Goal: Task Accomplishment & Management: Manage account settings

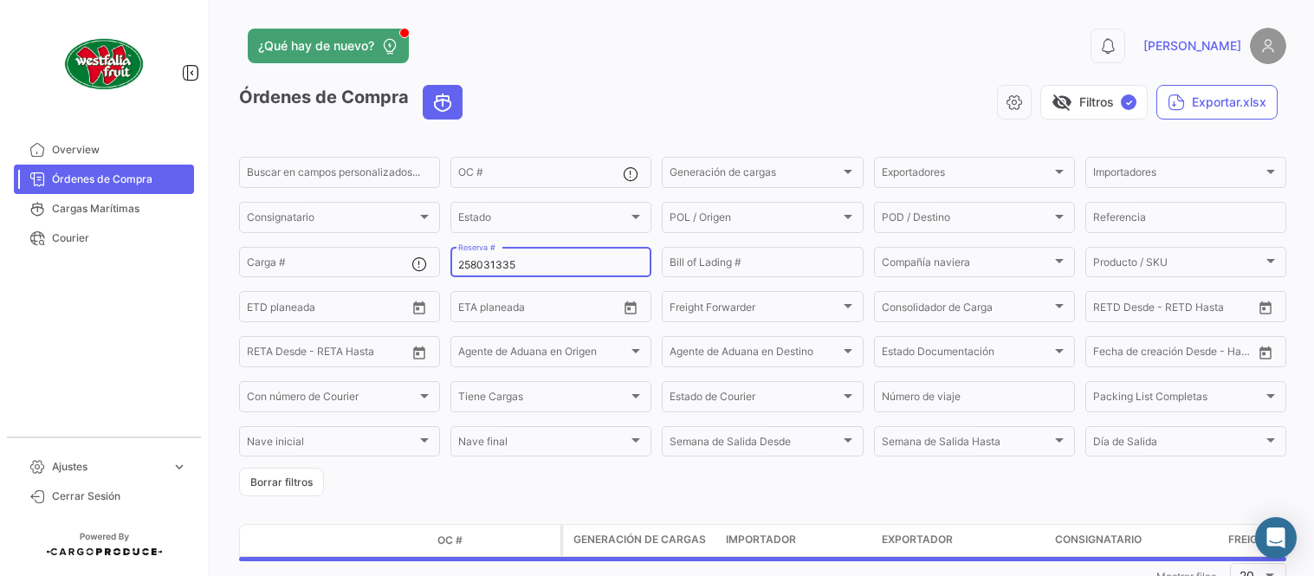
click at [528, 261] on input "258031335" at bounding box center [550, 265] width 185 height 12
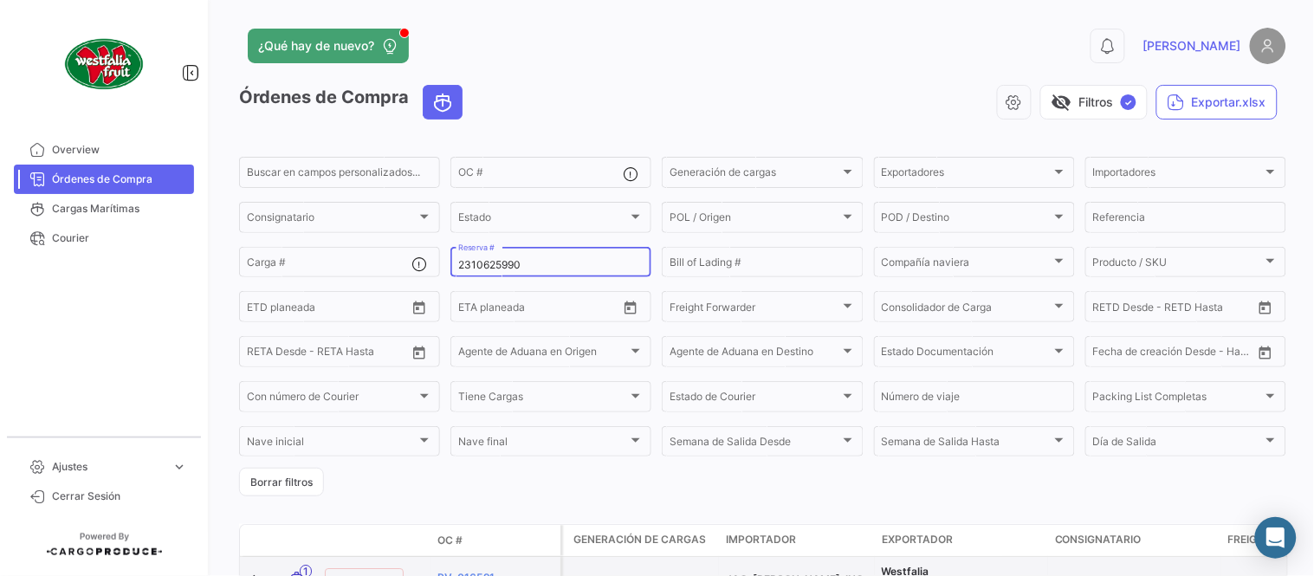
type input "2310625990"
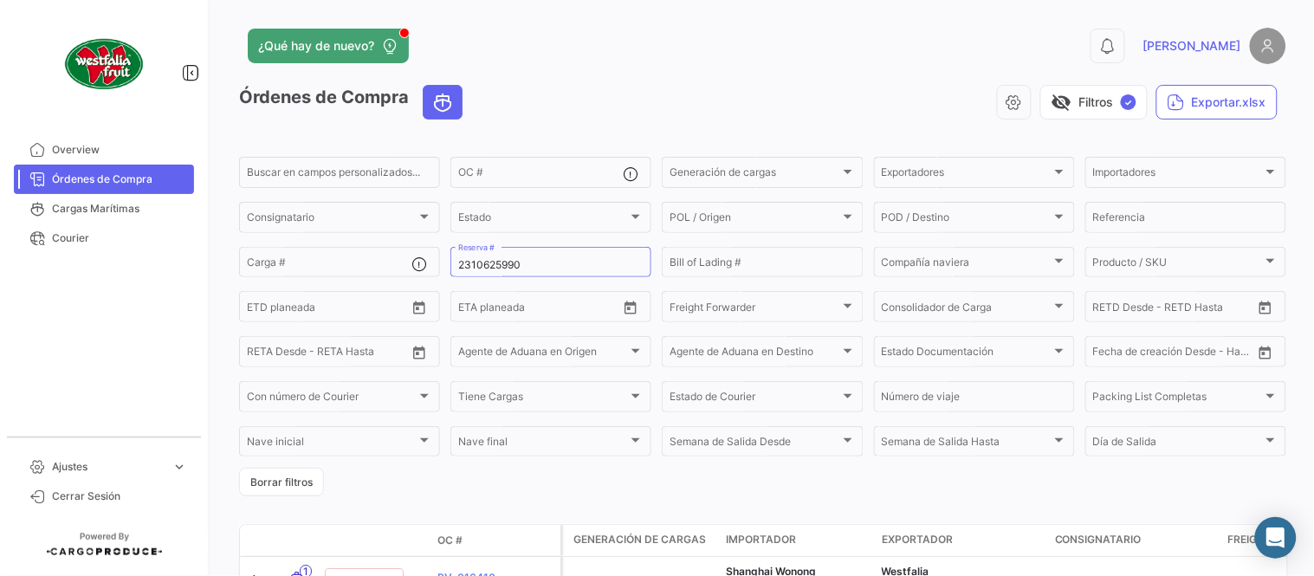
click at [791, 94] on div "visibility_off Filtros ✓ Exportar.xlsx" at bounding box center [881, 102] width 810 height 35
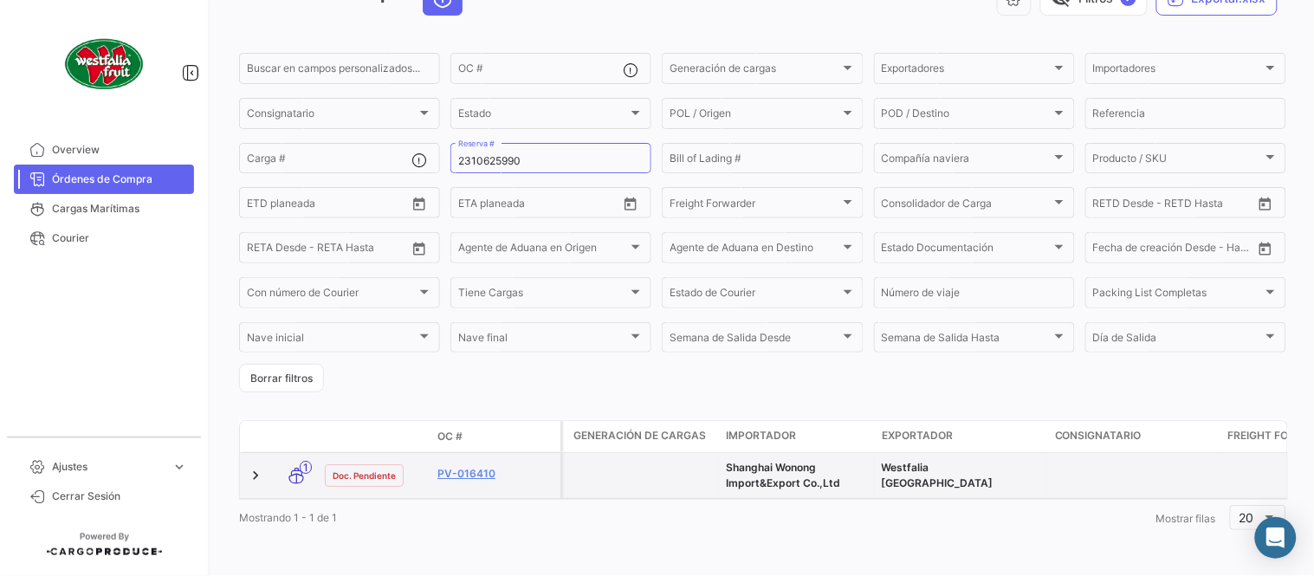
scroll to position [118, 0]
click at [481, 466] on link "PV-016410" at bounding box center [495, 474] width 116 height 16
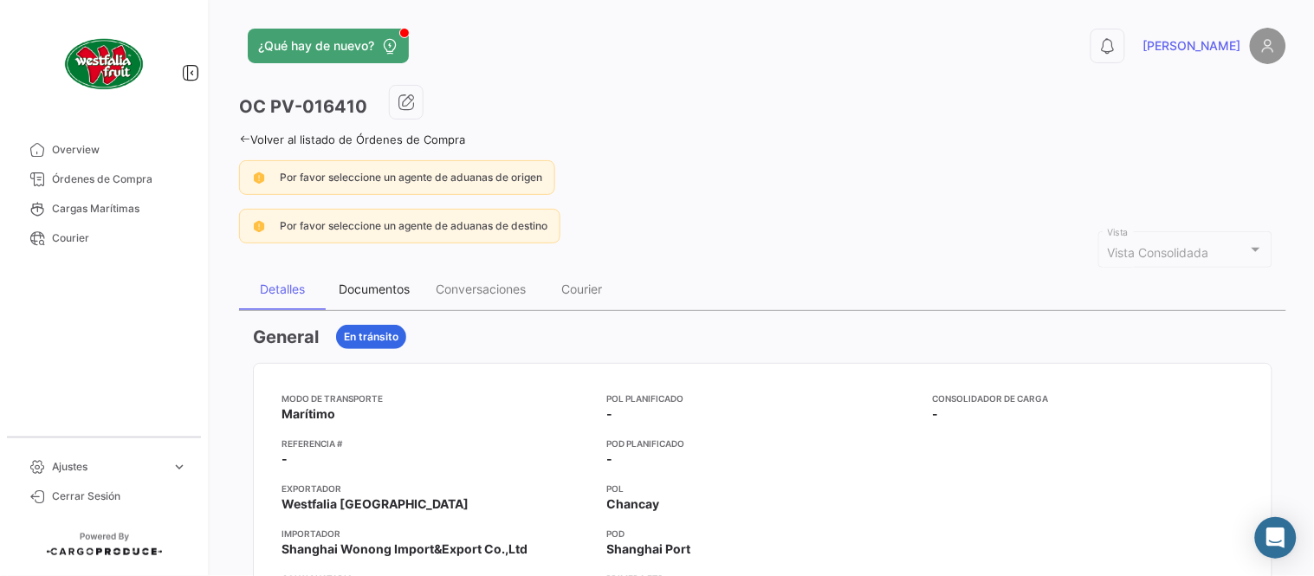
click at [333, 287] on div "Documentos" at bounding box center [374, 290] width 97 height 42
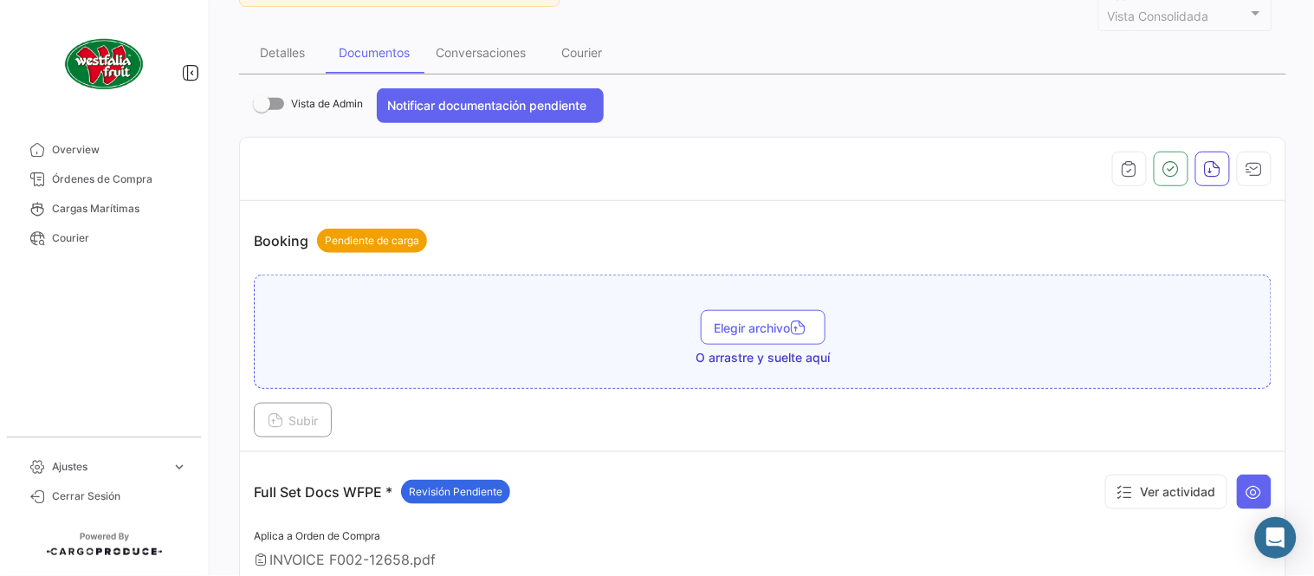
scroll to position [577, 0]
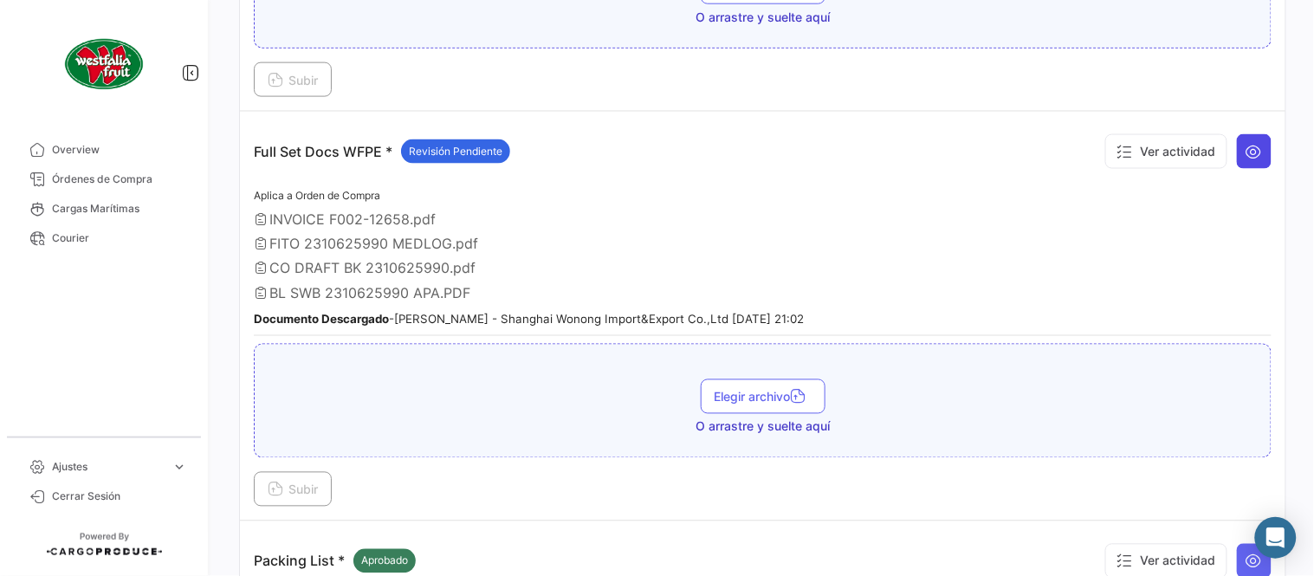
click at [1237, 161] on button at bounding box center [1254, 151] width 35 height 35
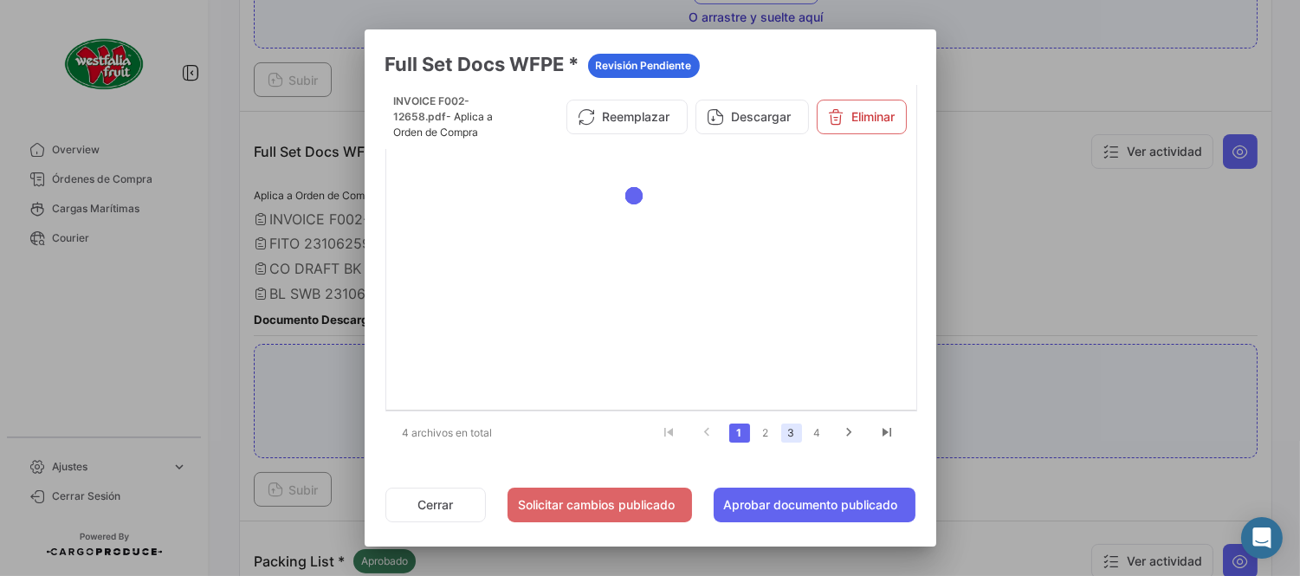
click at [799, 440] on link "3" at bounding box center [791, 433] width 21 height 19
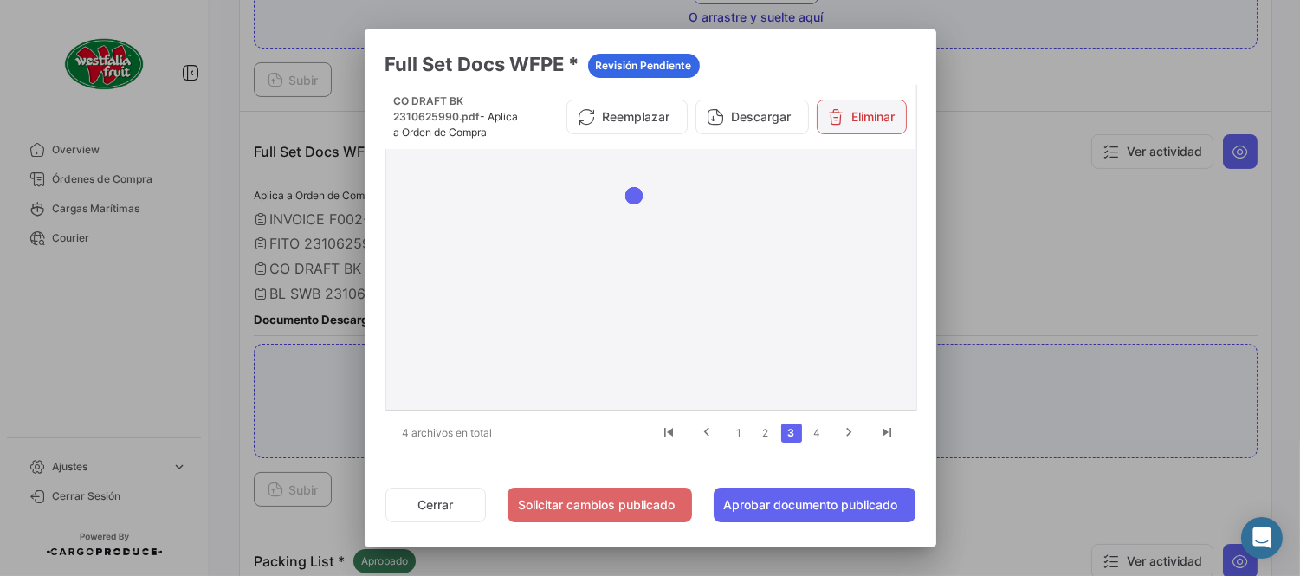
click at [869, 115] on button "Eliminar" at bounding box center [862, 117] width 90 height 35
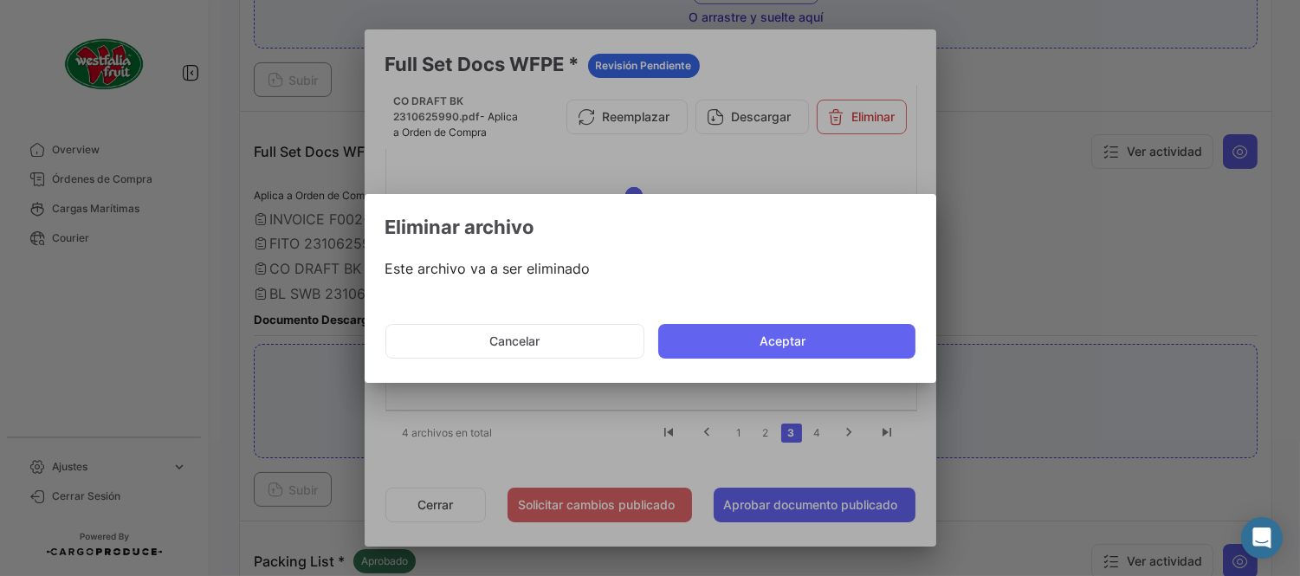
click at [794, 334] on button "Aceptar" at bounding box center [786, 341] width 257 height 35
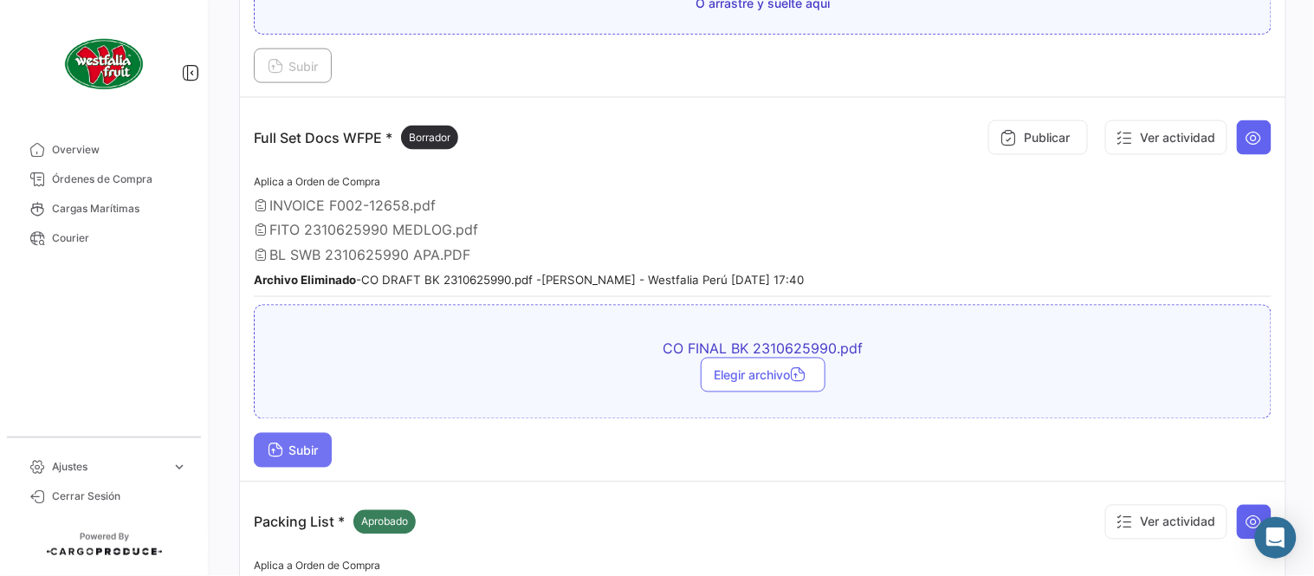
click at [307, 444] on span "Subir" at bounding box center [293, 451] width 50 height 15
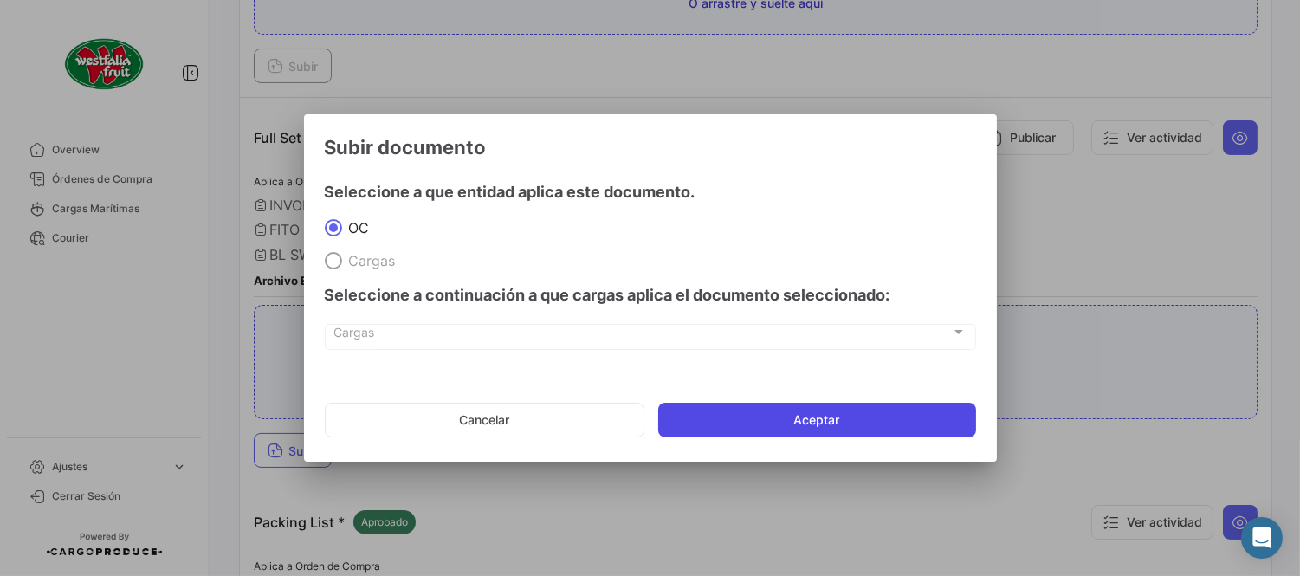
drag, startPoint x: 777, startPoint y: 426, endPoint x: 780, endPoint y: 444, distance: 17.5
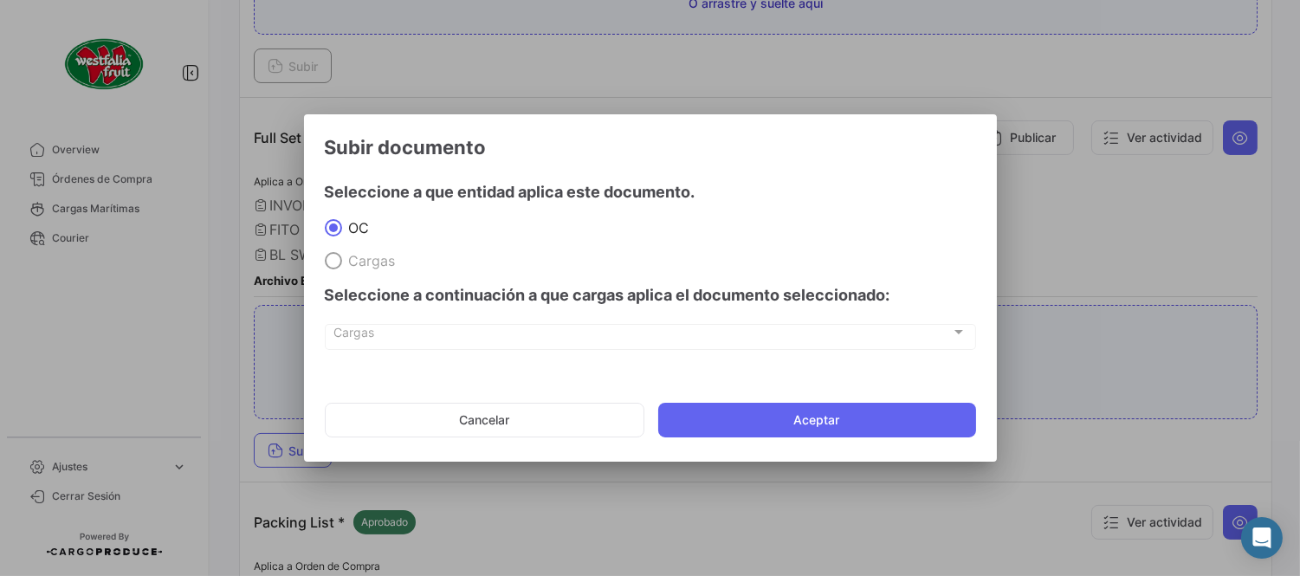
click at [778, 429] on button "Aceptar" at bounding box center [817, 420] width 318 height 35
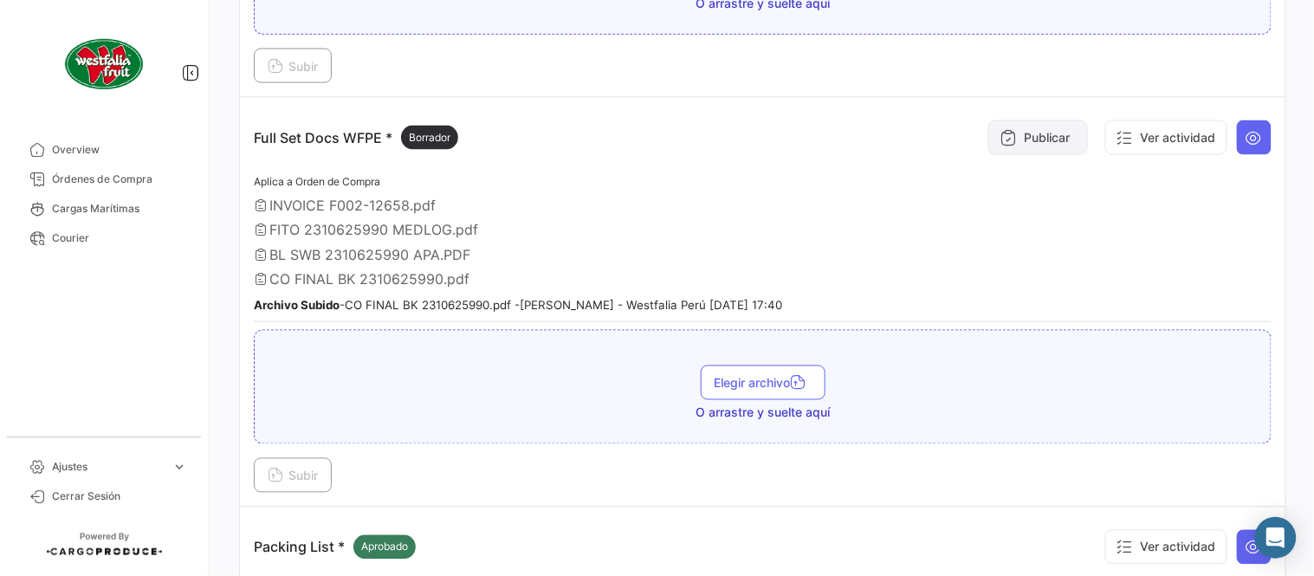
click at [1035, 134] on button "Publicar" at bounding box center [1038, 137] width 100 height 35
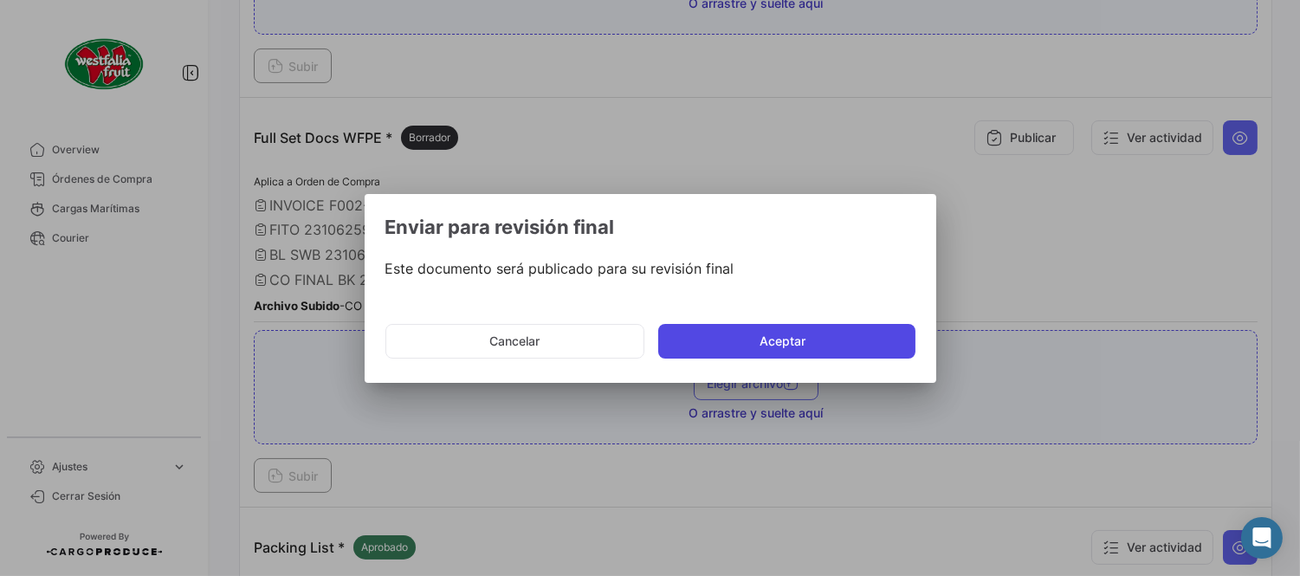
click at [722, 333] on button "Aceptar" at bounding box center [786, 341] width 257 height 35
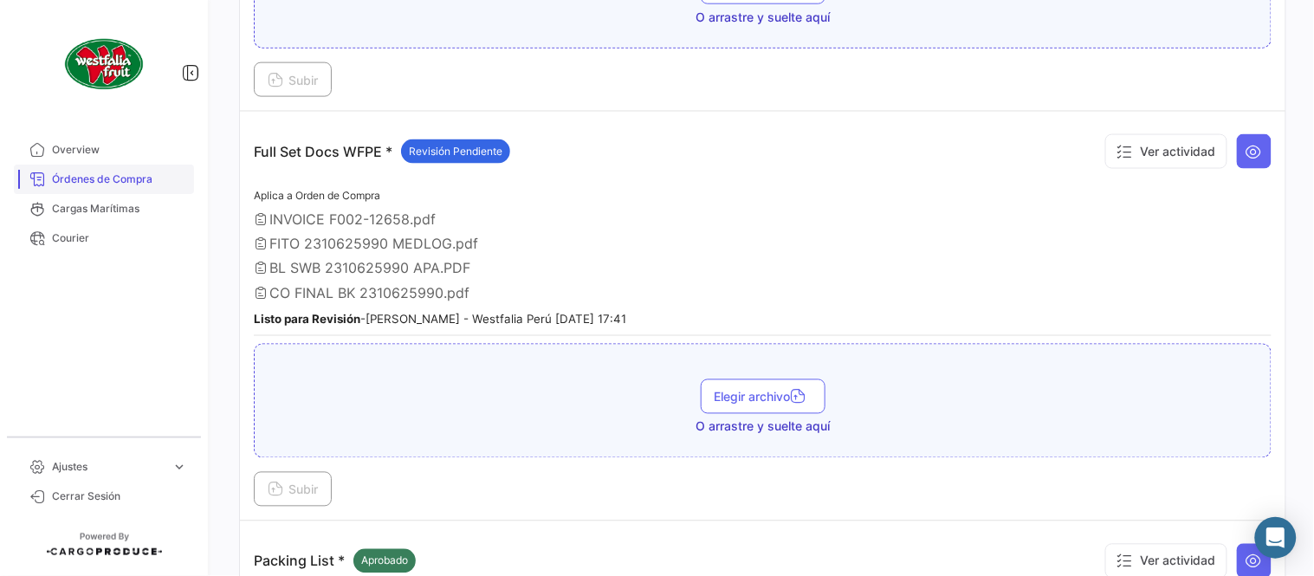
drag, startPoint x: 122, startPoint y: 179, endPoint x: 174, endPoint y: 187, distance: 52.6
click at [122, 179] on span "Órdenes de Compra" at bounding box center [119, 180] width 135 height 16
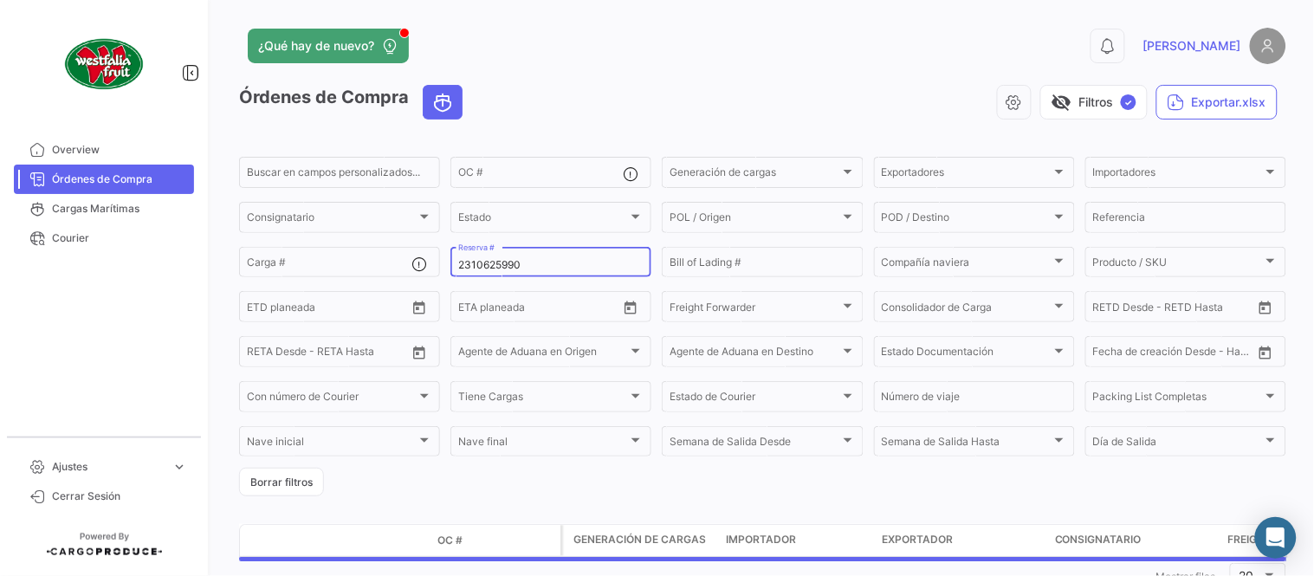
click at [492, 262] on input "2310625990" at bounding box center [550, 265] width 185 height 12
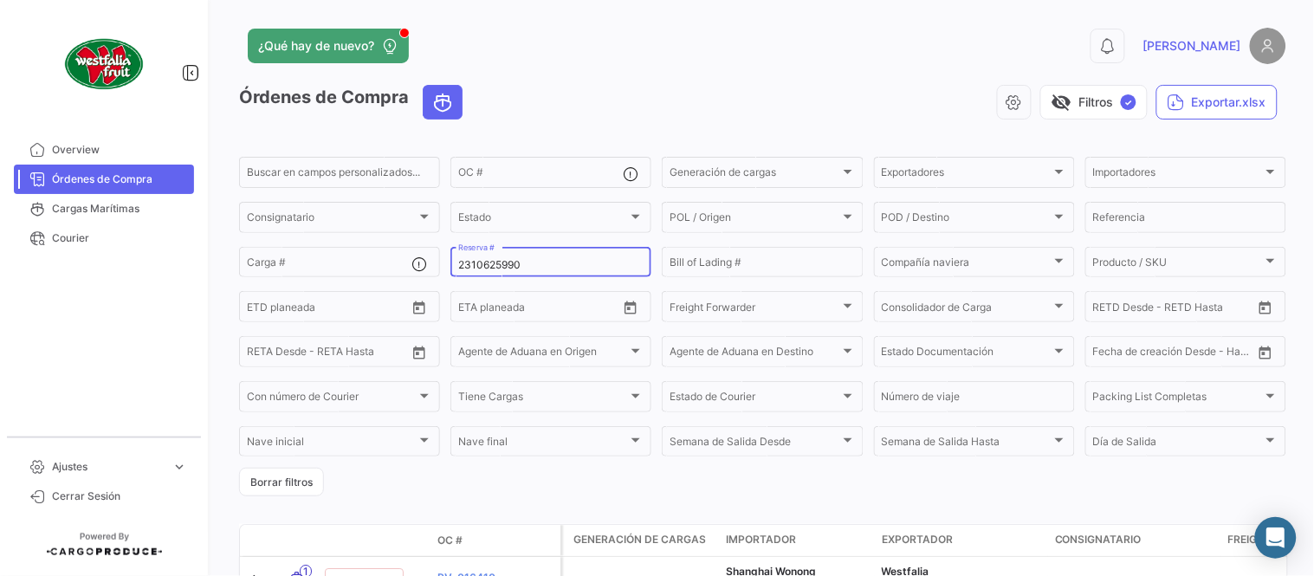
paste input "642674498"
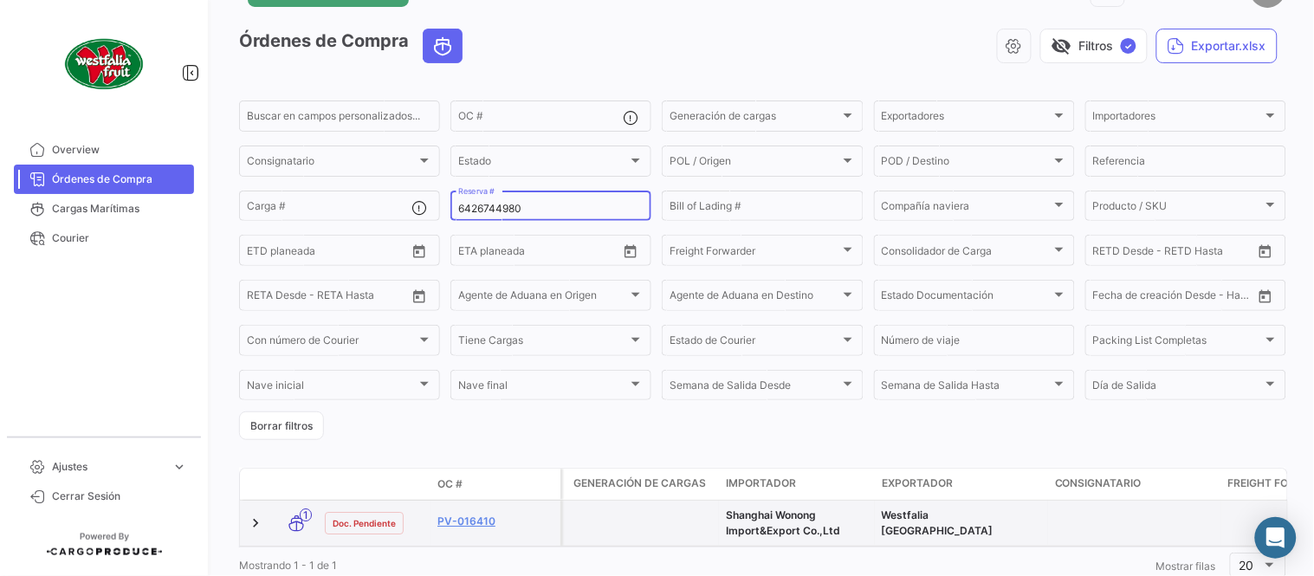
scroll to position [118, 0]
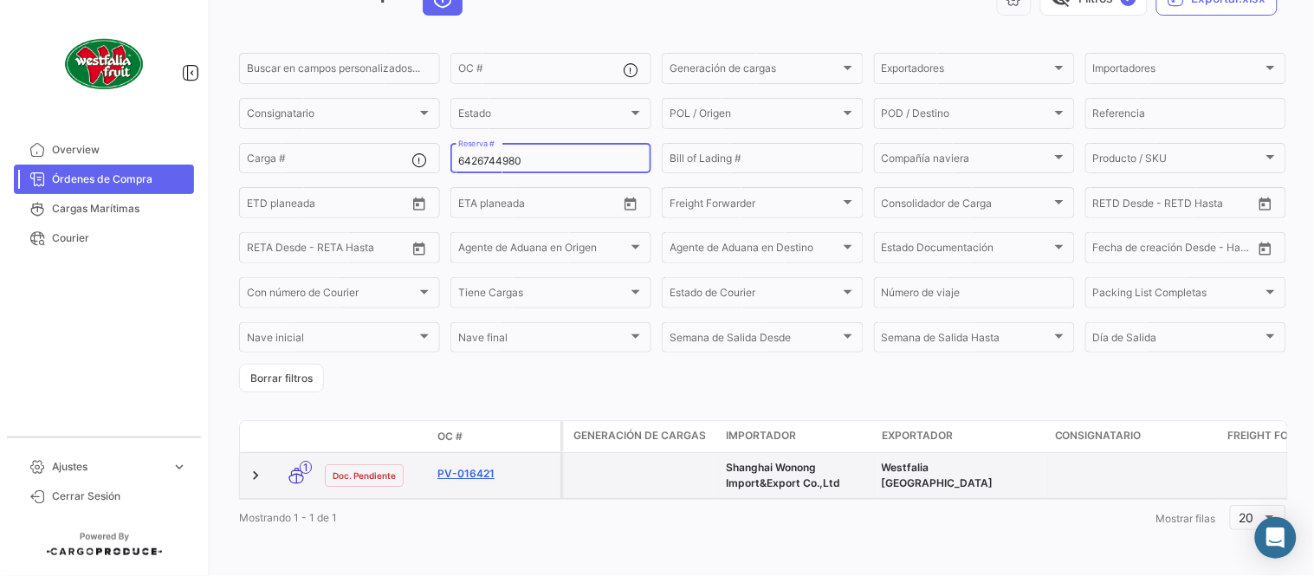
type input "6426744980"
click at [482, 466] on link "PV-016421" at bounding box center [495, 474] width 116 height 16
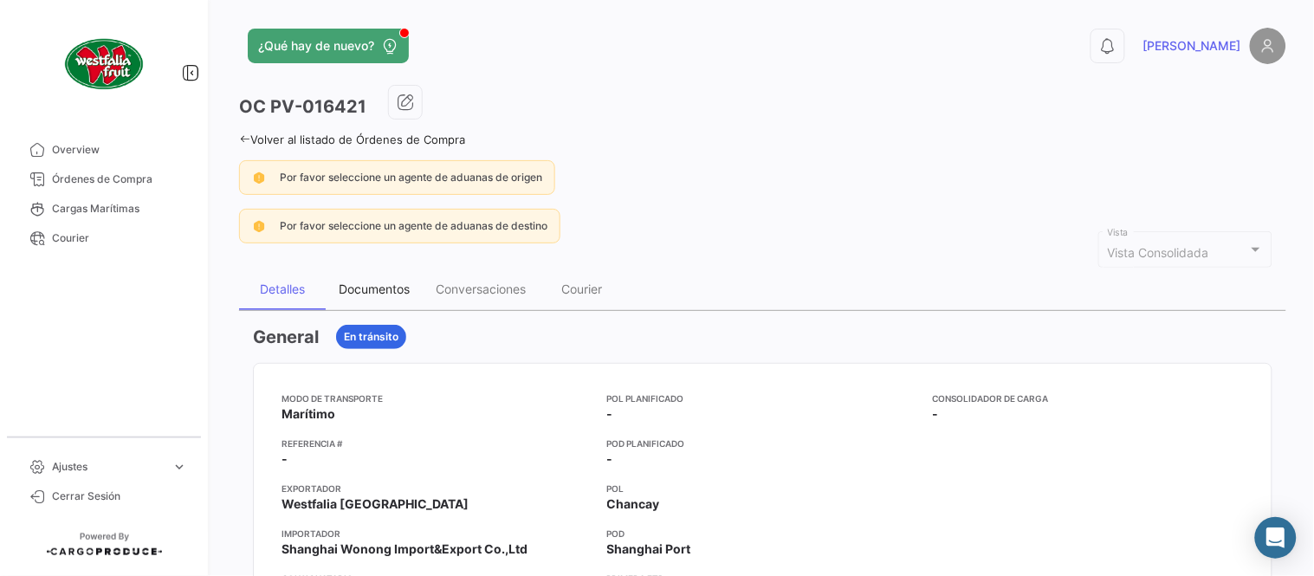
click at [367, 288] on div "Documentos" at bounding box center [374, 289] width 71 height 15
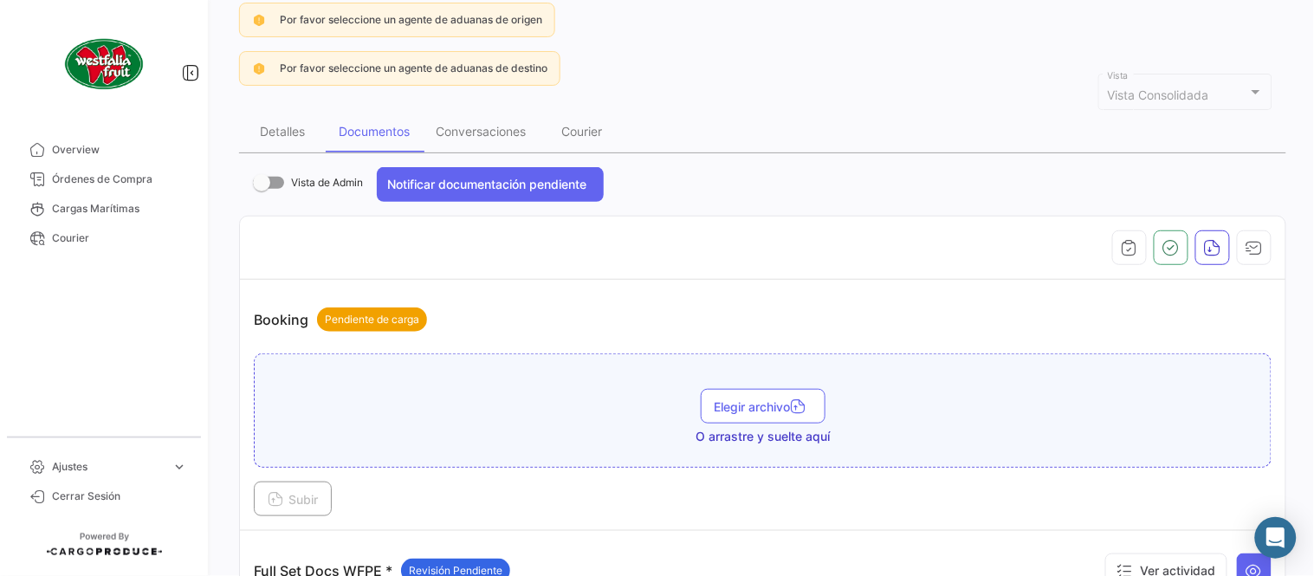
scroll to position [481, 0]
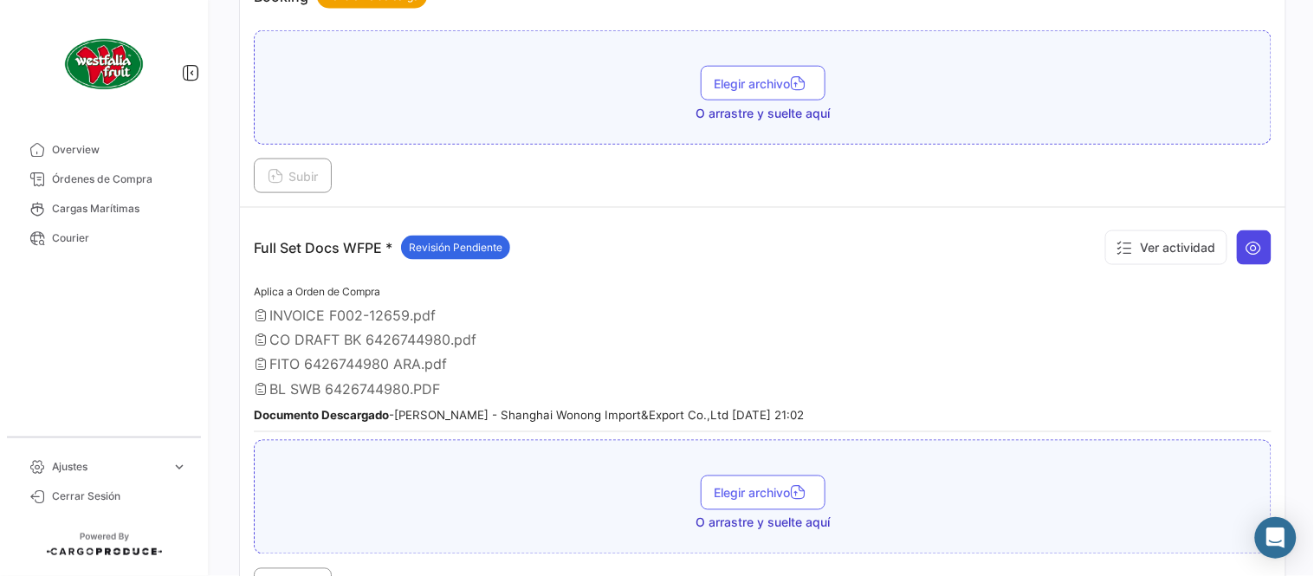
click at [1250, 240] on icon at bounding box center [1254, 247] width 17 height 17
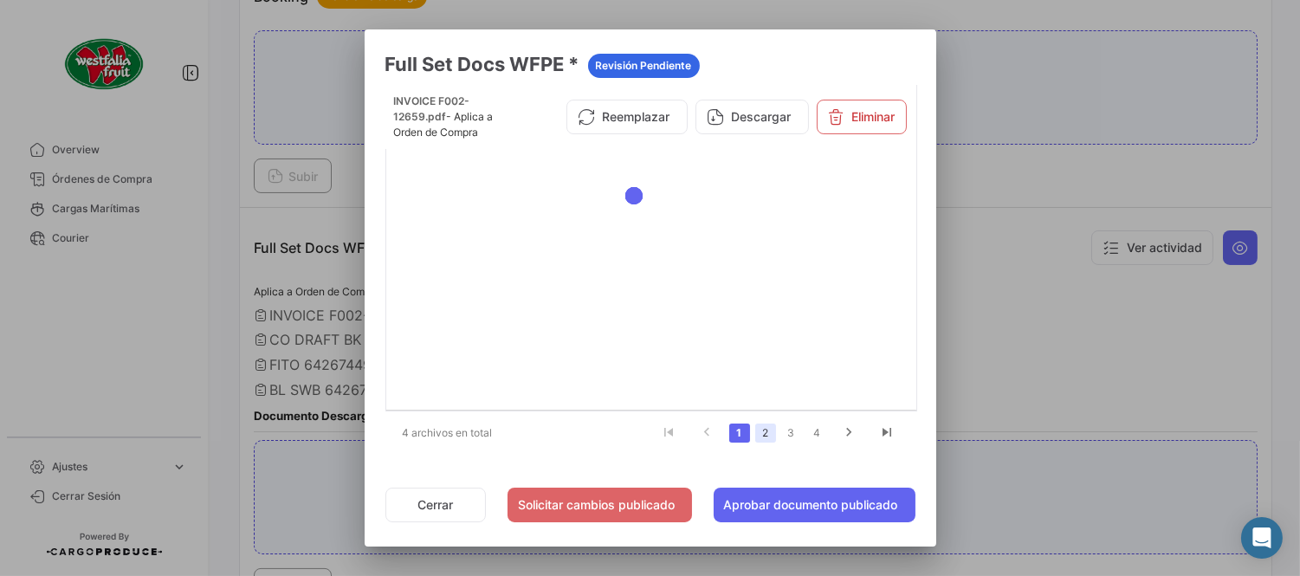
click at [767, 437] on link "2" at bounding box center [765, 433] width 21 height 19
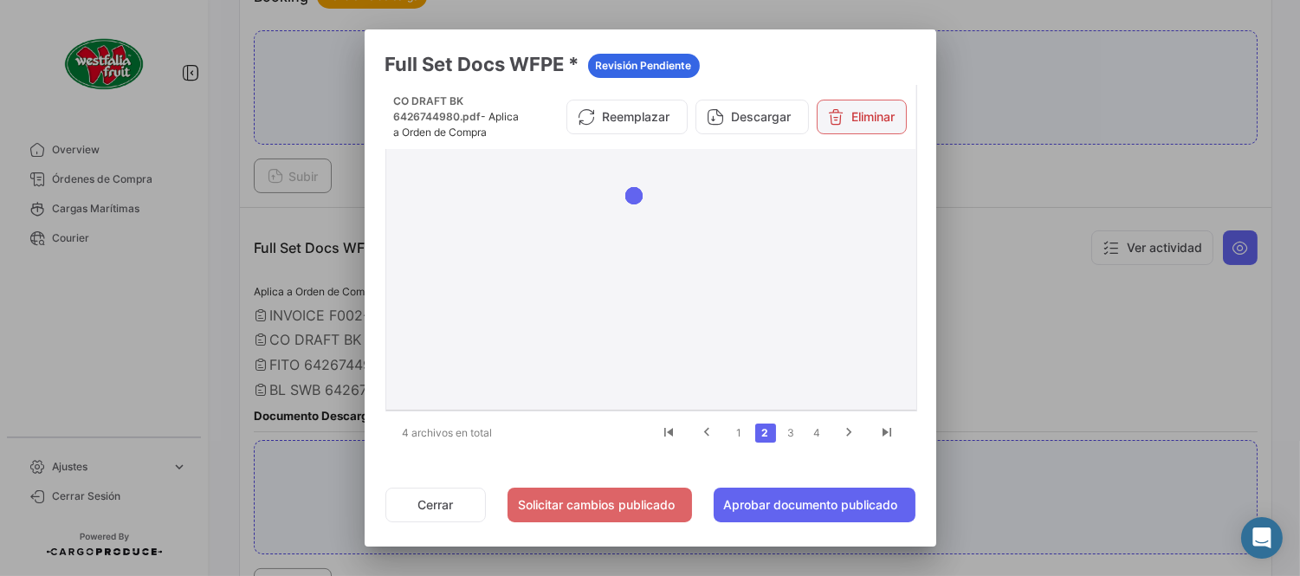
click at [843, 107] on button "Eliminar" at bounding box center [862, 117] width 90 height 35
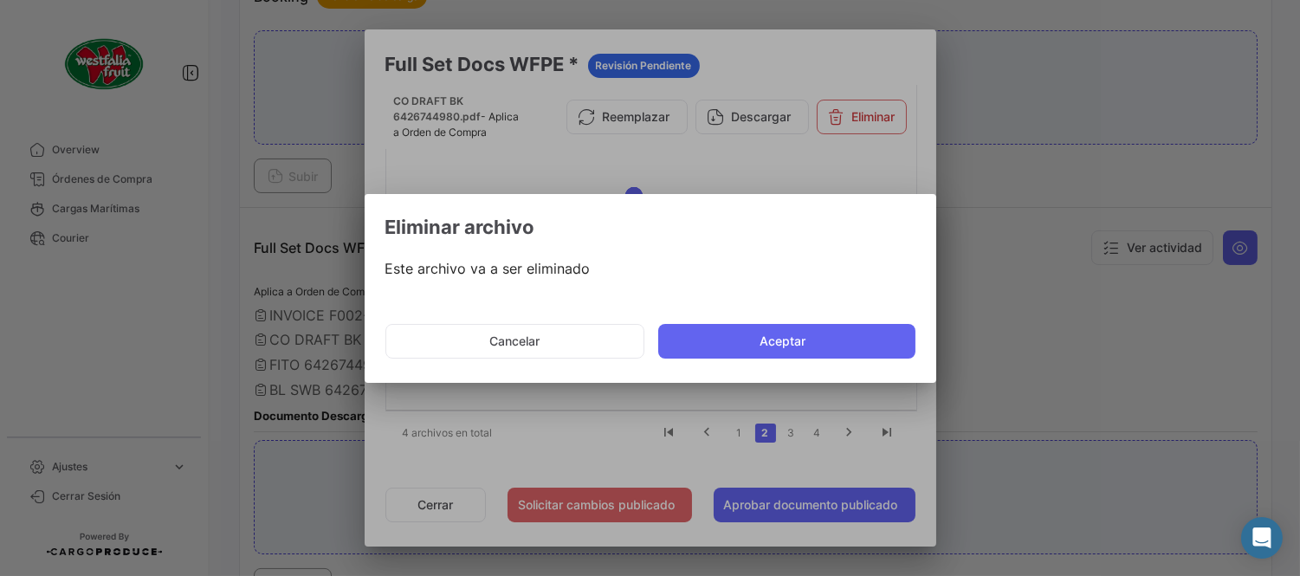
drag, startPoint x: 767, startPoint y: 324, endPoint x: 758, endPoint y: 312, distance: 15.4
click at [766, 326] on button "Aceptar" at bounding box center [786, 341] width 257 height 35
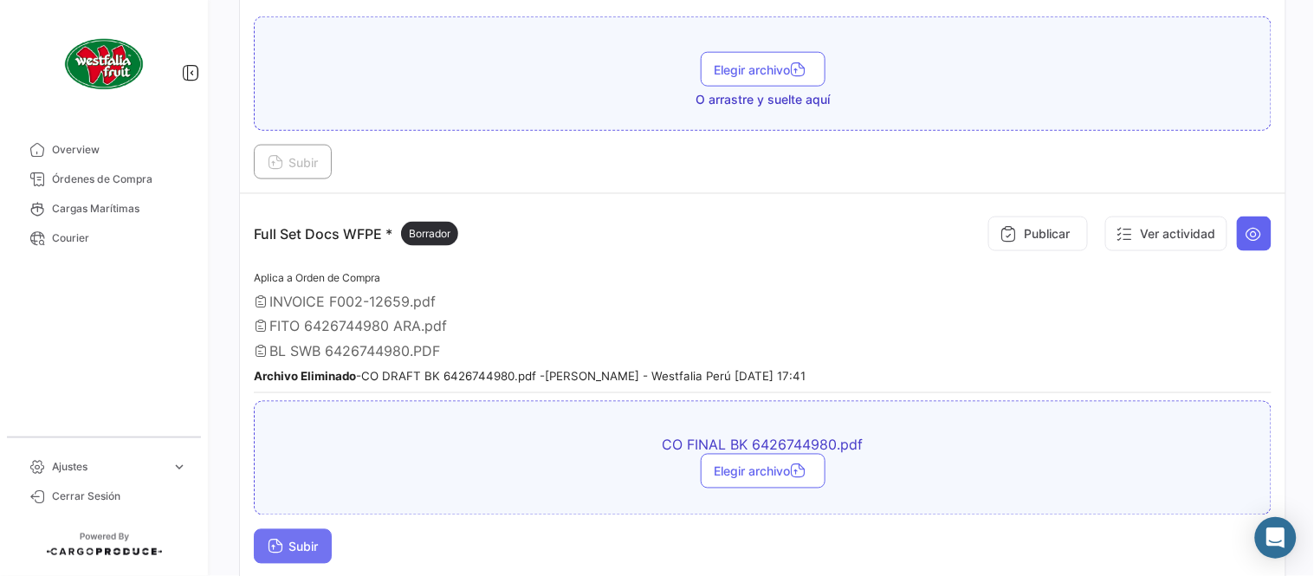
click at [292, 554] on button "Subir" at bounding box center [293, 546] width 78 height 35
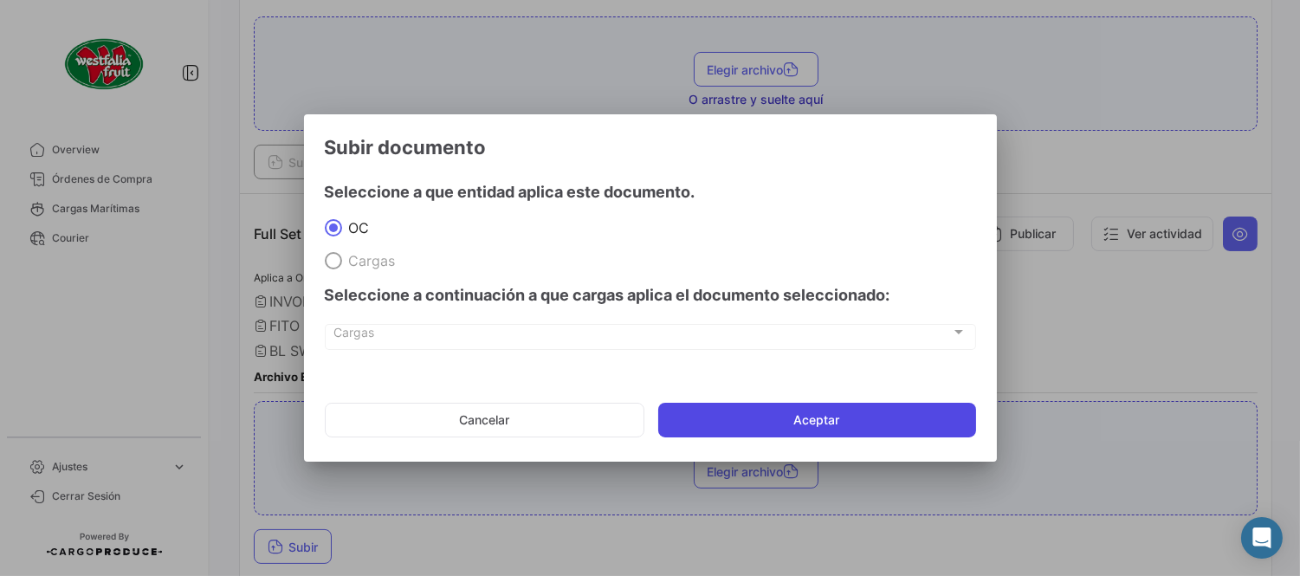
drag, startPoint x: 763, startPoint y: 410, endPoint x: 730, endPoint y: 551, distance: 145.0
click at [763, 412] on button "Aceptar" at bounding box center [817, 420] width 318 height 35
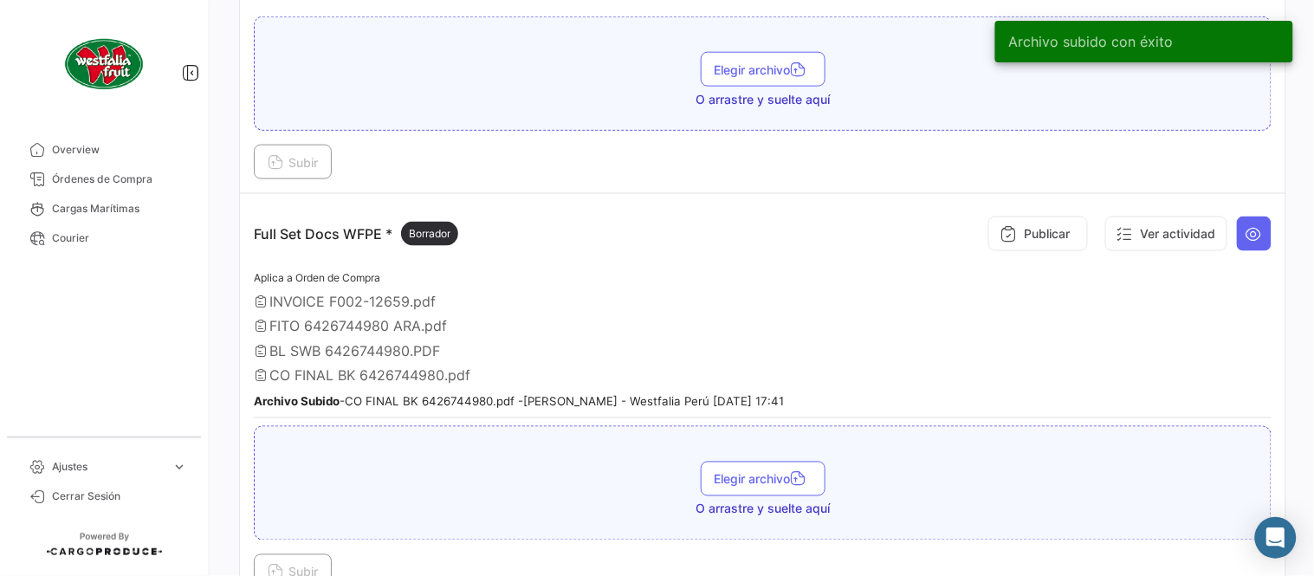
click at [771, 277] on div "Aplica a Orden de Compra INVOICE F002-12659.pdf FITO 6426744980 ARA.pdf BL SWB …" at bounding box center [763, 343] width 1018 height 151
click at [1018, 241] on button "Publicar" at bounding box center [1038, 234] width 100 height 35
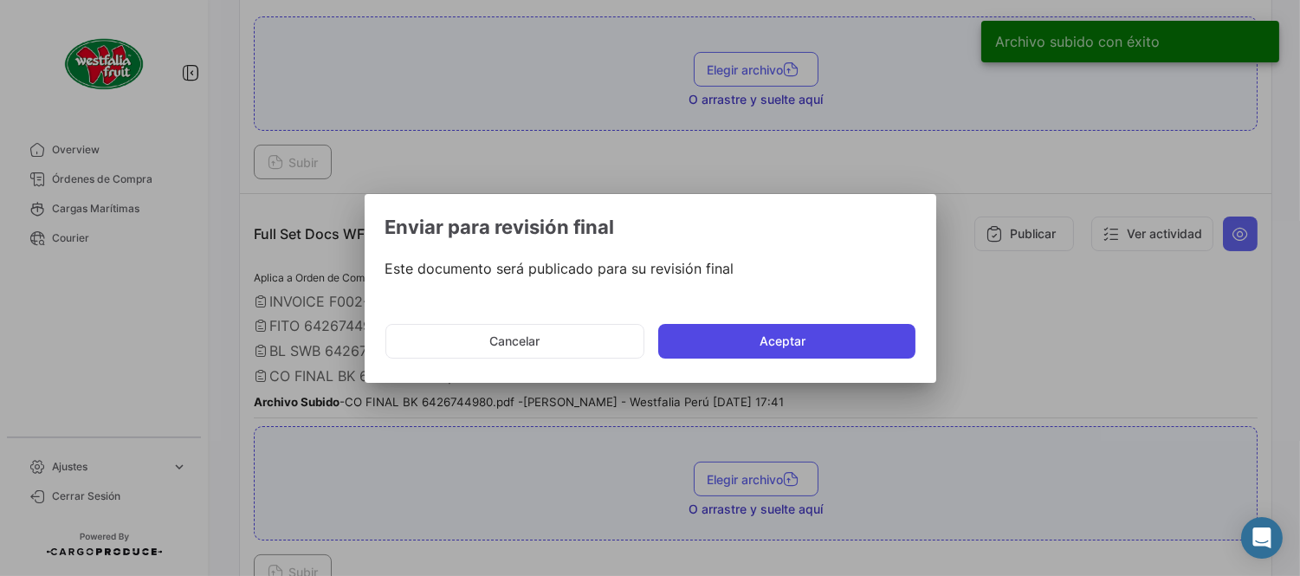
click at [826, 347] on button "Aceptar" at bounding box center [786, 341] width 257 height 35
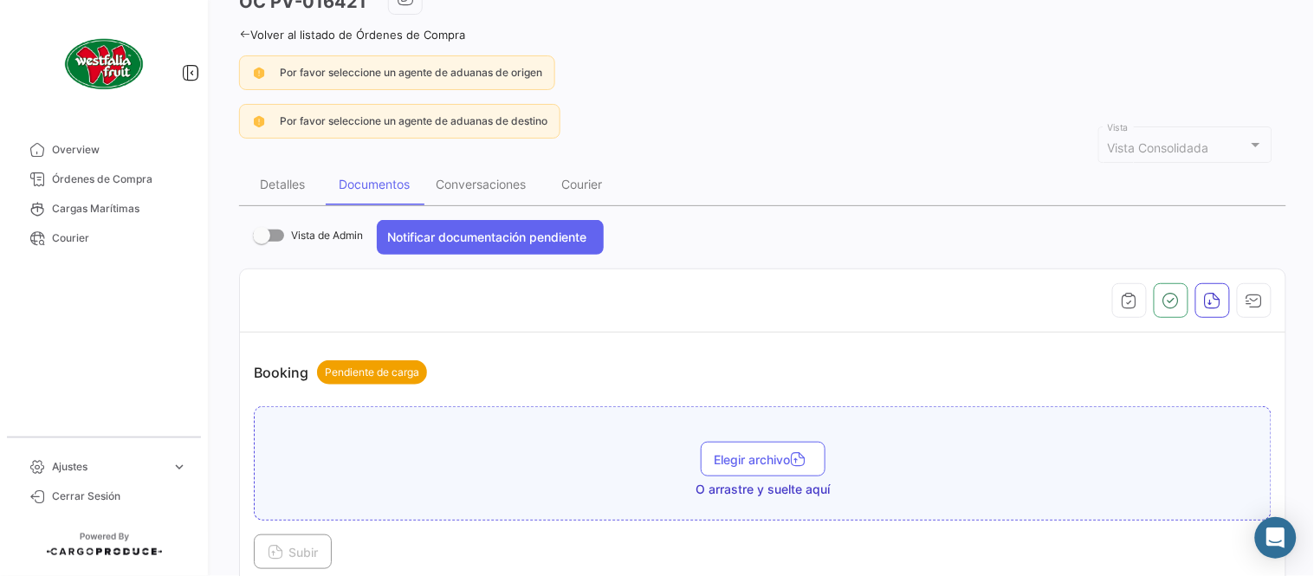
scroll to position [96, 0]
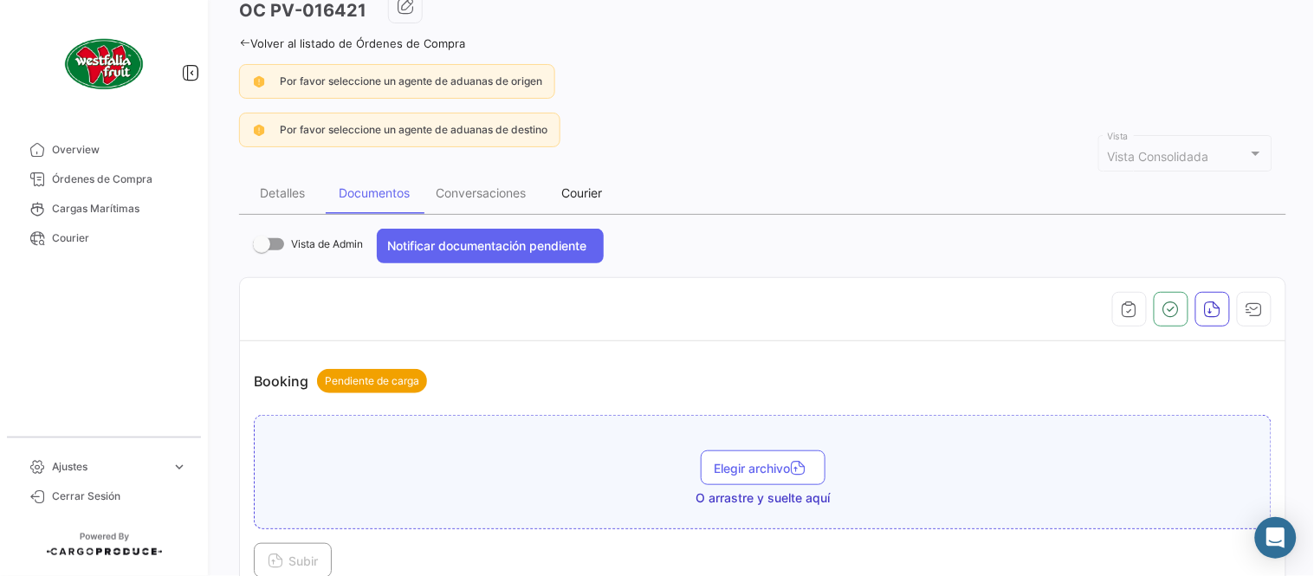
click at [593, 188] on div "Courier" at bounding box center [582, 192] width 41 height 15
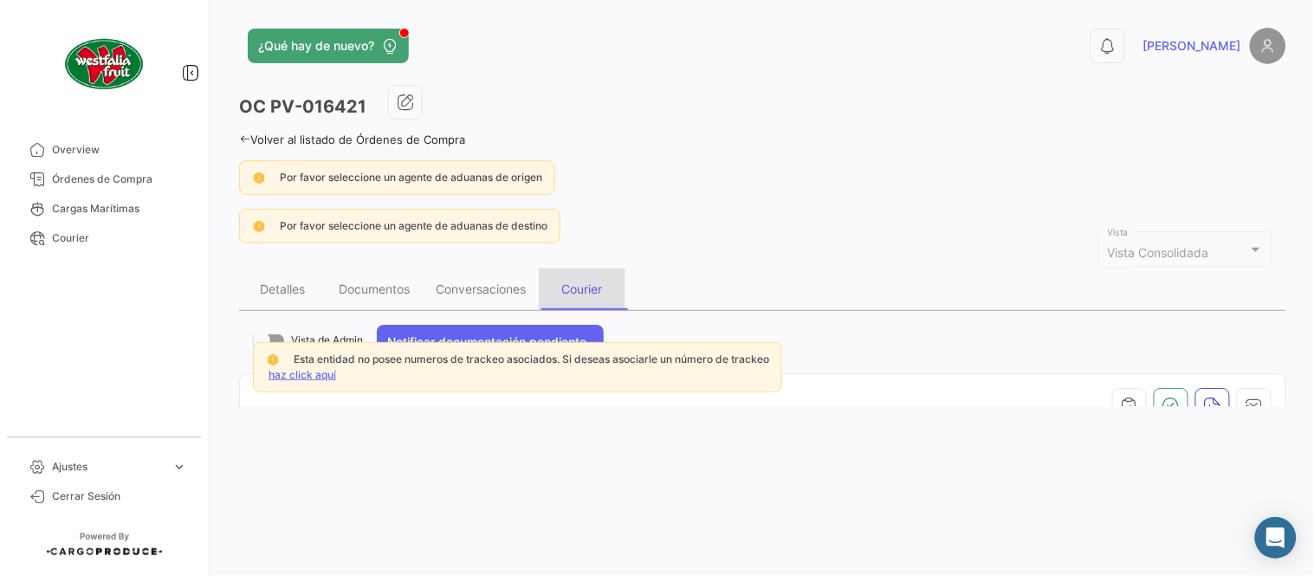
scroll to position [0, 0]
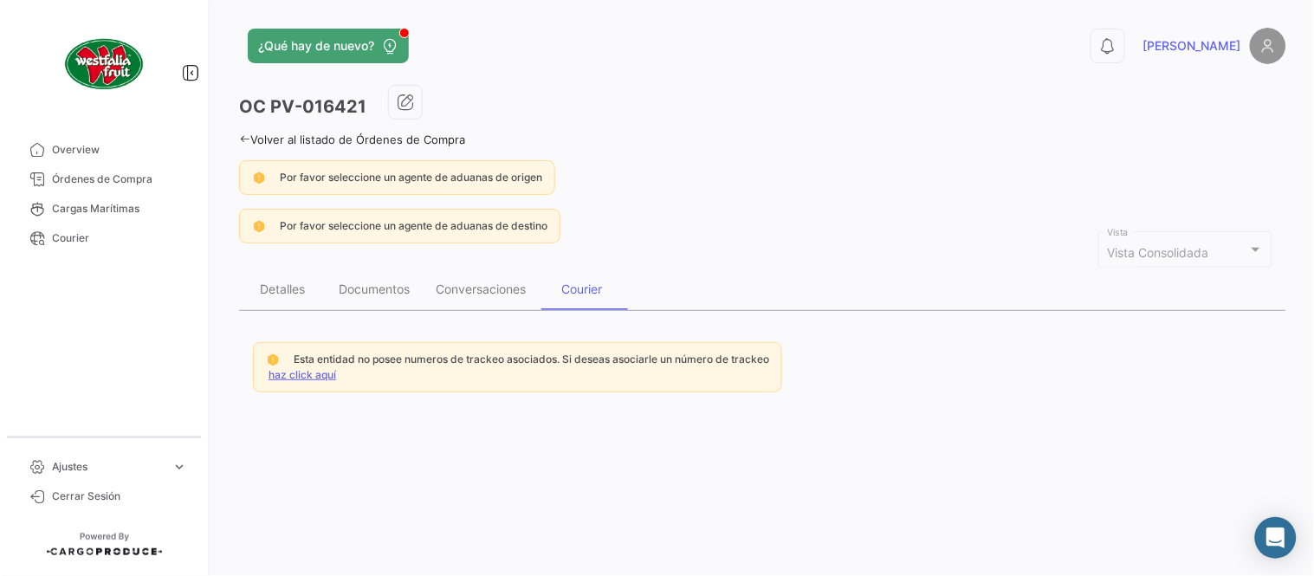
click at [308, 374] on link "haz click aquí" at bounding box center [303, 374] width 68 height 13
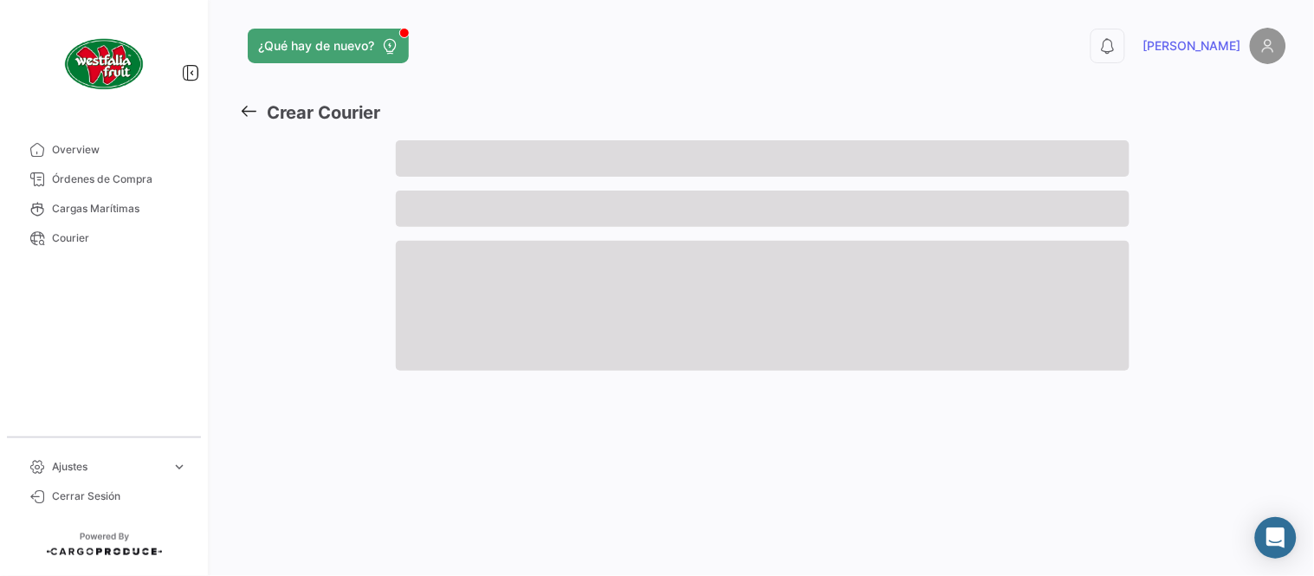
click at [494, 161] on span at bounding box center [762, 158] width 733 height 36
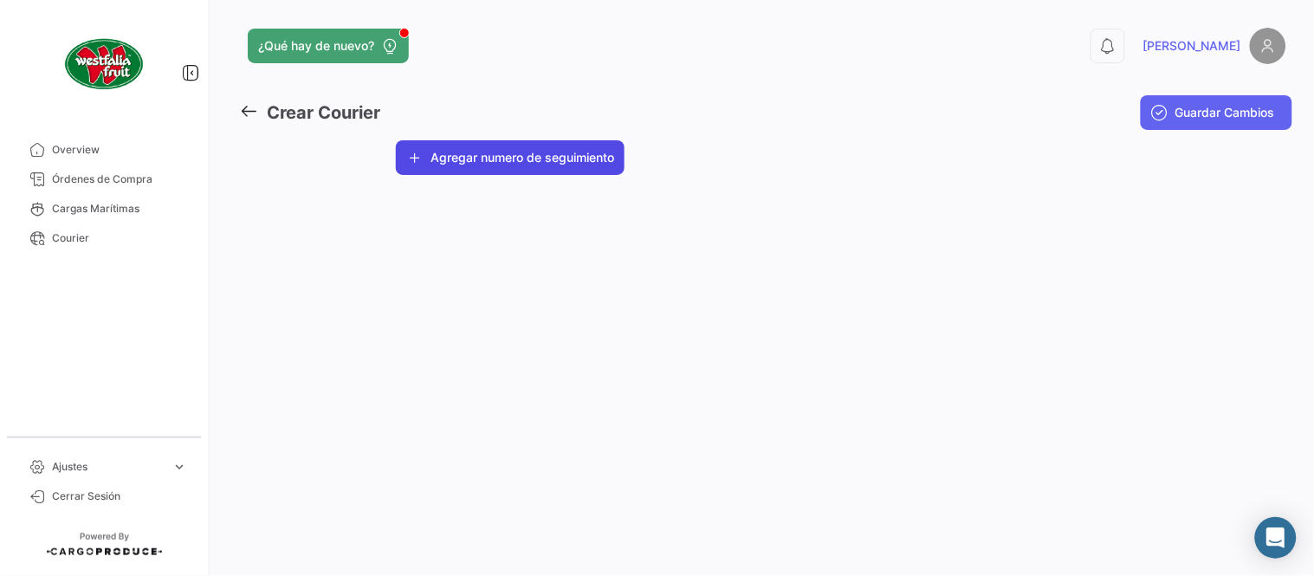
click at [504, 166] on button "Agregar numero de seguimiento" at bounding box center [510, 157] width 229 height 35
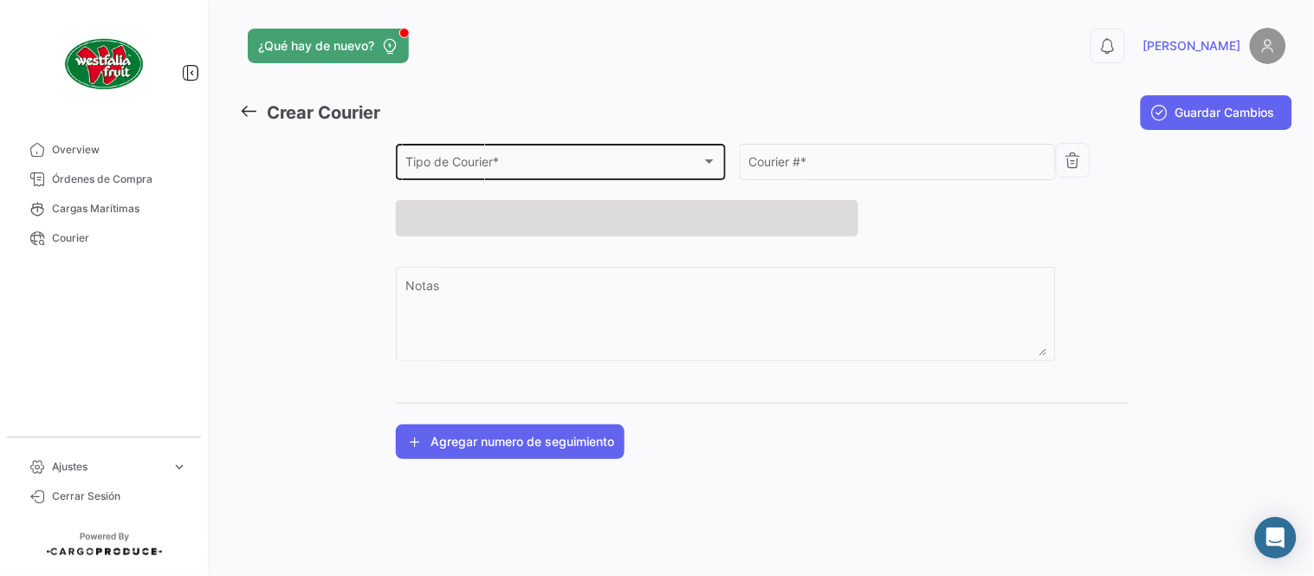
click at [505, 173] on div "Tipo de Courier * Tipo de Courier *" at bounding box center [561, 160] width 312 height 40
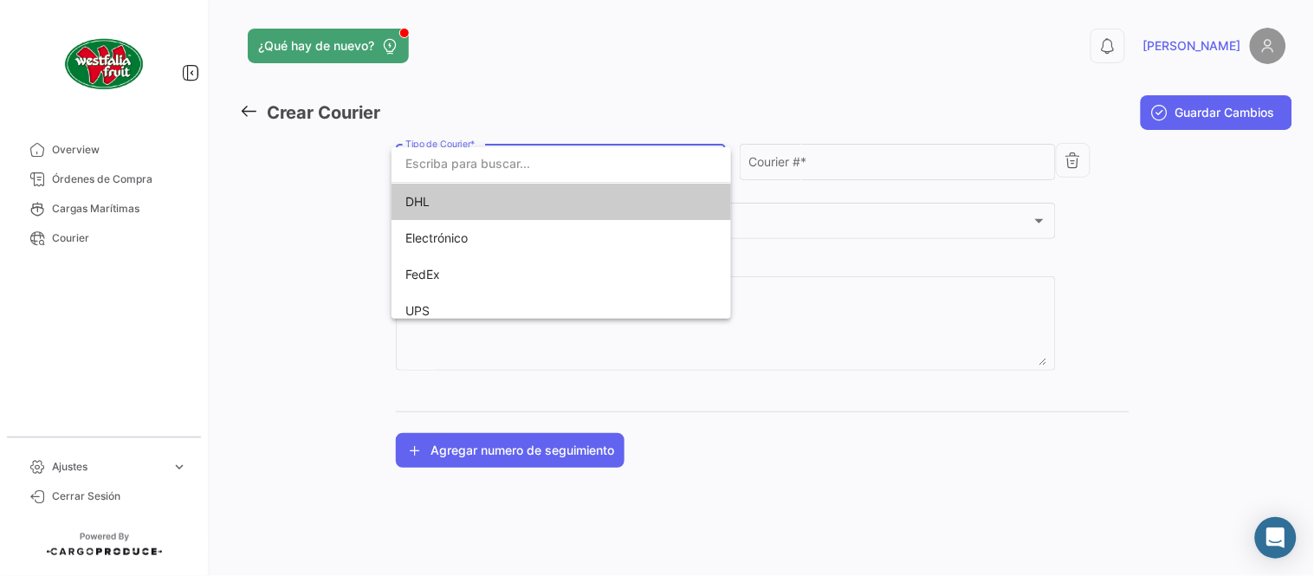
click at [483, 204] on span "DHL" at bounding box center [526, 202] width 243 height 36
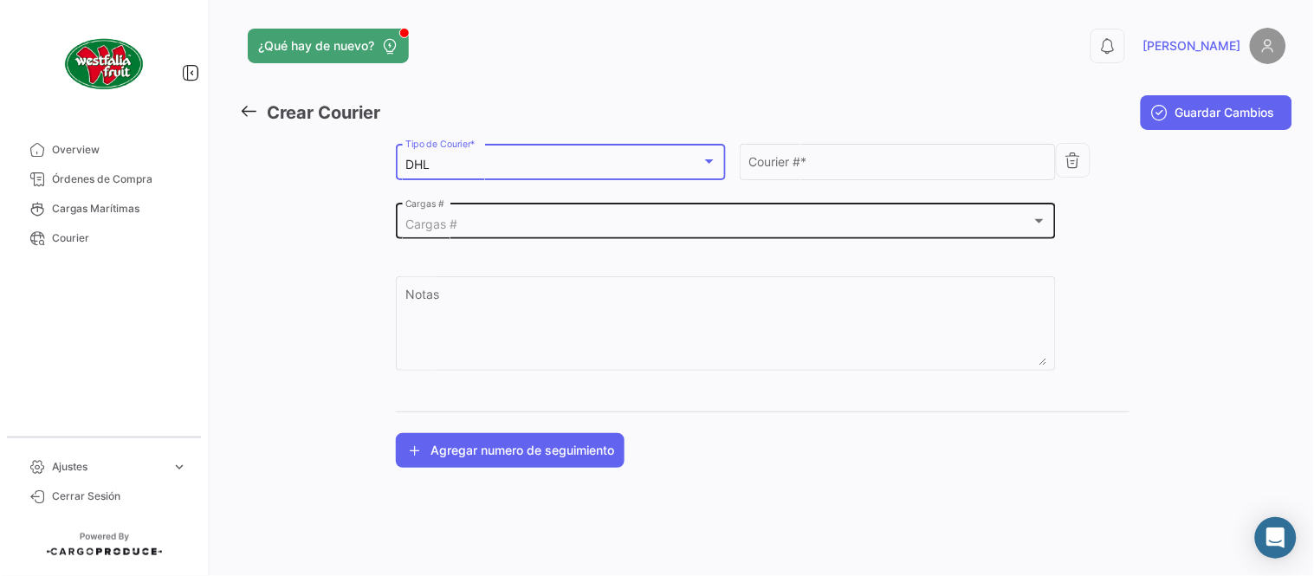
click at [486, 213] on div "Cargas # Cargas #" at bounding box center [726, 220] width 642 height 40
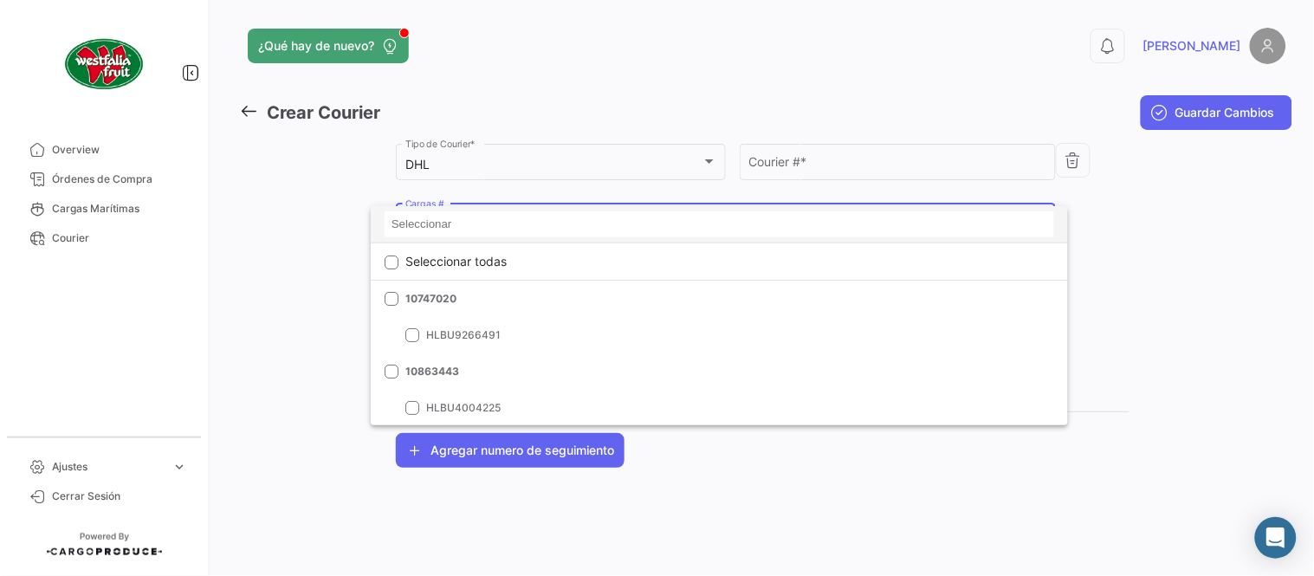
click at [488, 223] on input at bounding box center [720, 224] width 670 height 26
paste input "6426744980"
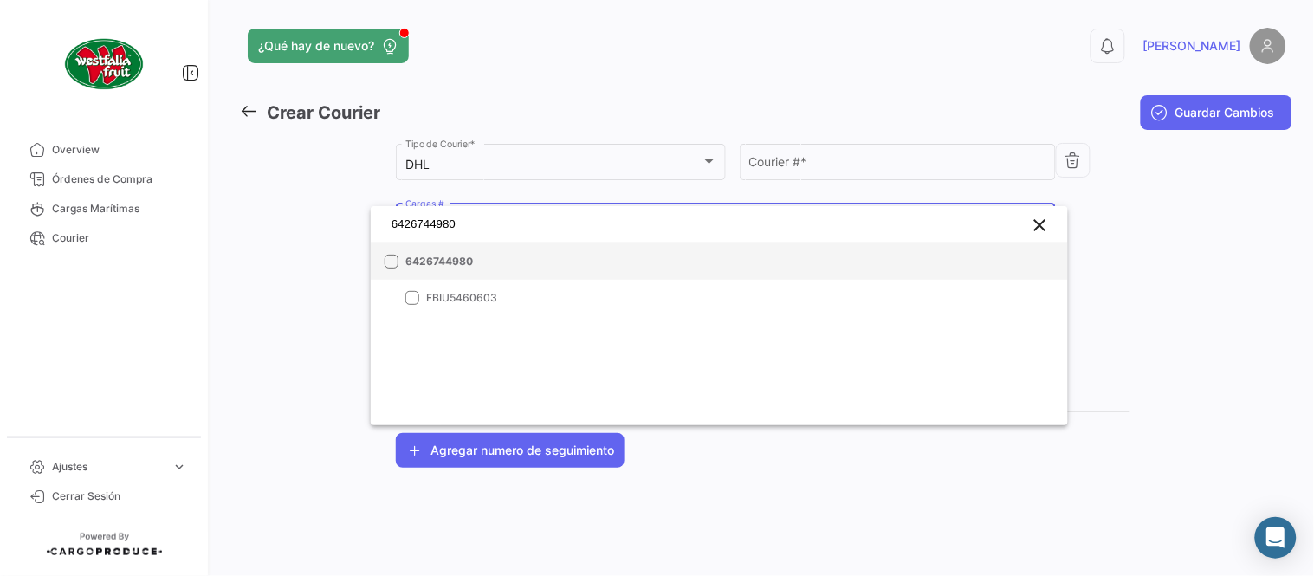
type input "6426744980"
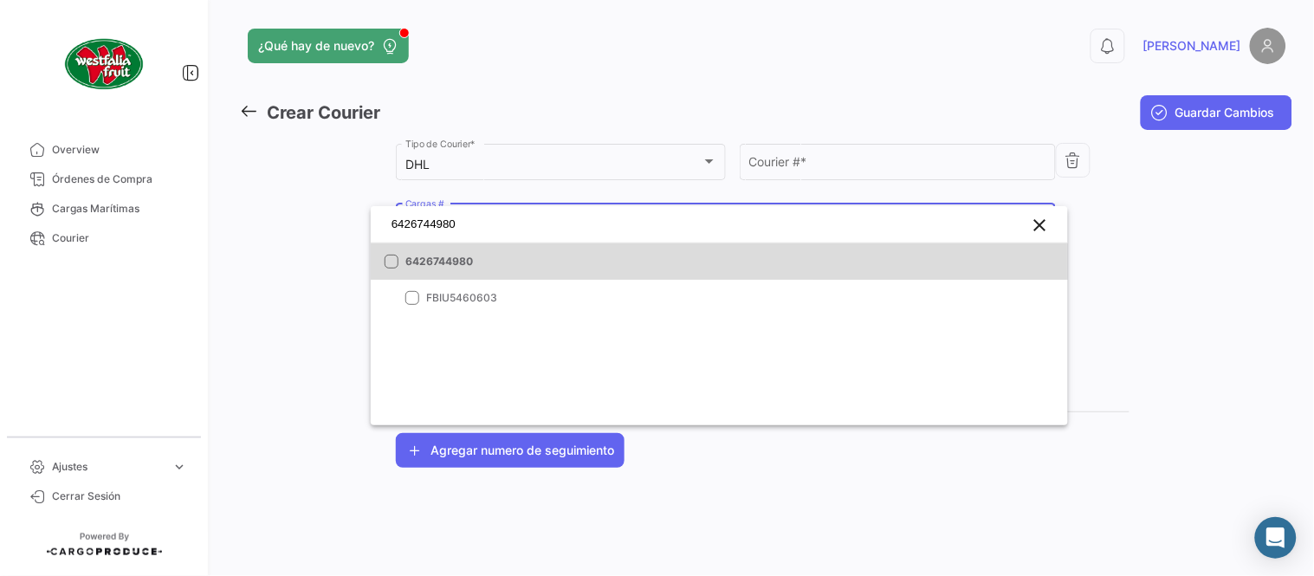
click at [549, 260] on span "6426744980" at bounding box center [526, 262] width 243 height 16
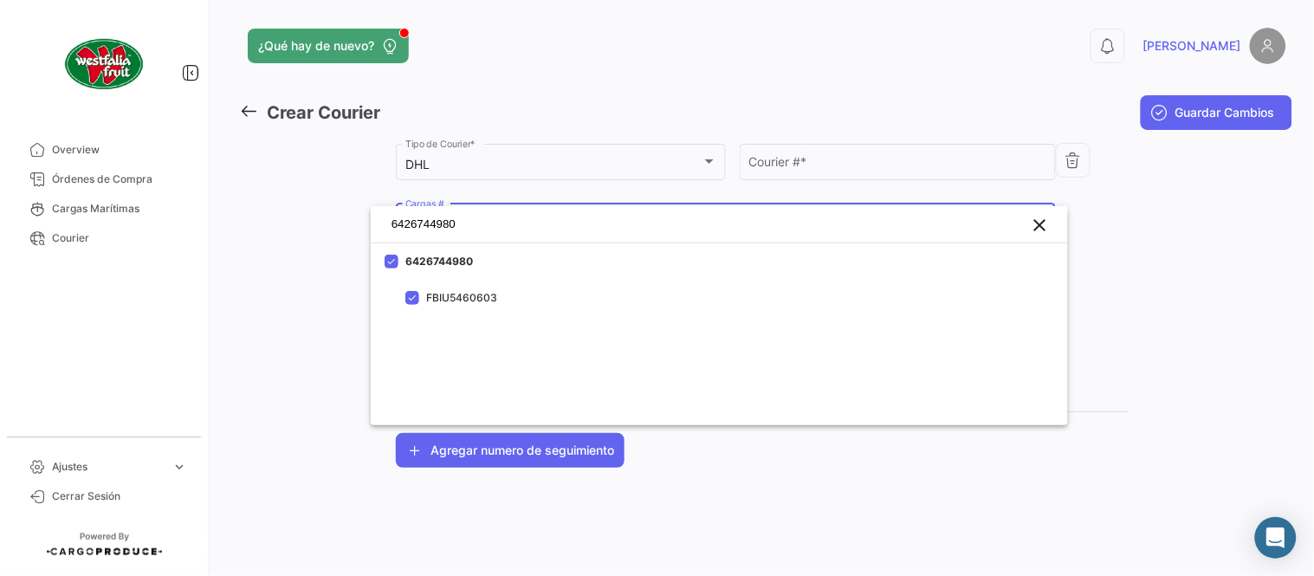
click at [800, 180] on div at bounding box center [657, 288] width 1314 height 576
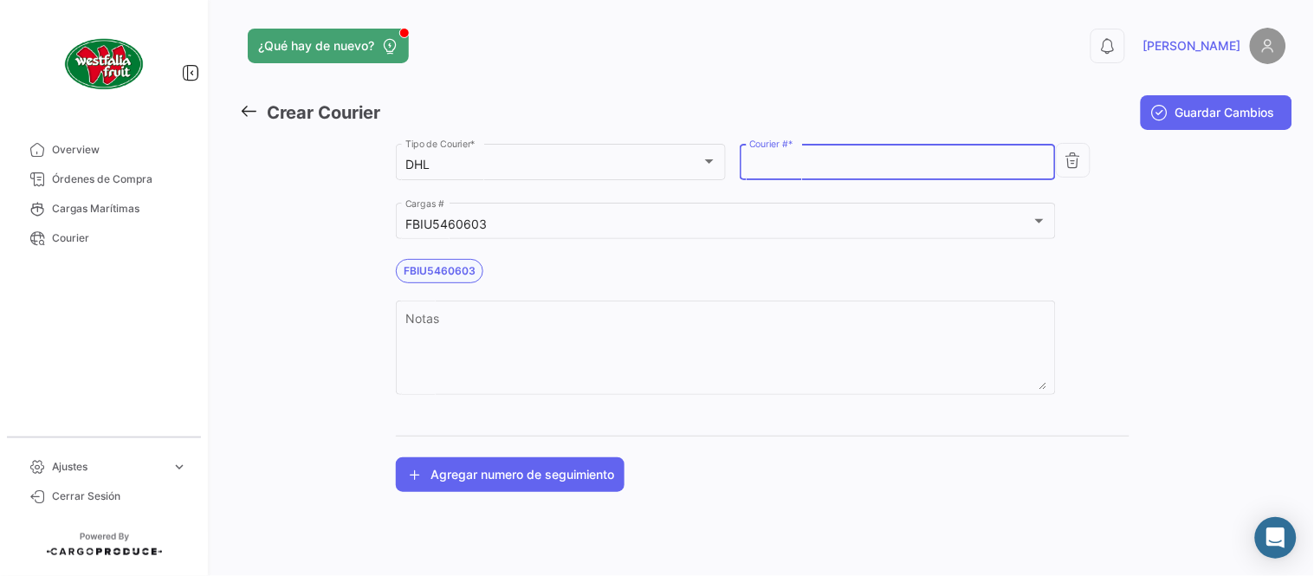
click at [800, 170] on input "Courier # *" at bounding box center [898, 165] width 298 height 15
paste input "1016021392"
type input "1016021392"
click at [1194, 114] on span "Guardar Cambios" at bounding box center [1225, 112] width 100 height 17
